Goal: Navigation & Orientation: Find specific page/section

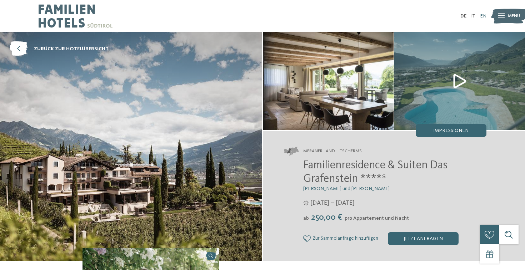
click at [484, 16] on link "EN" at bounding box center [483, 16] width 6 height 5
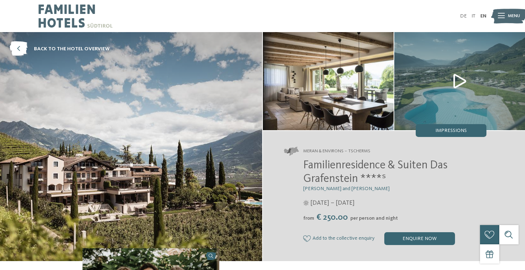
click at [499, 16] on icon at bounding box center [501, 16] width 7 height 5
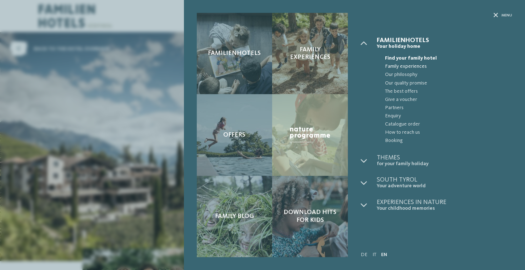
click at [416, 66] on span "Family experiences" at bounding box center [448, 67] width 127 height 8
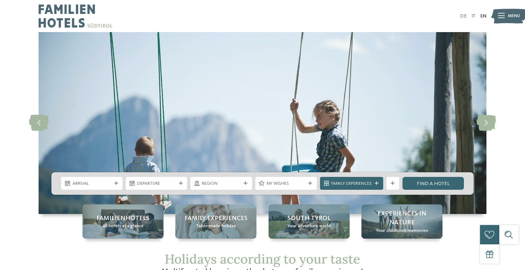
click at [496, 16] on img at bounding box center [508, 16] width 35 height 18
